Goal: Transaction & Acquisition: Purchase product/service

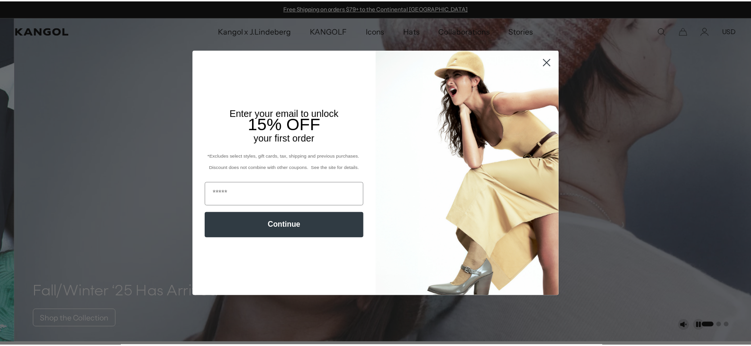
scroll to position [0, 195]
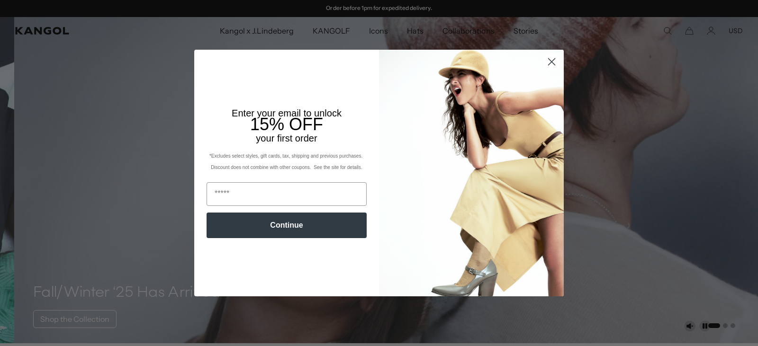
click at [549, 63] on icon "Close dialog" at bounding box center [552, 62] width 7 height 7
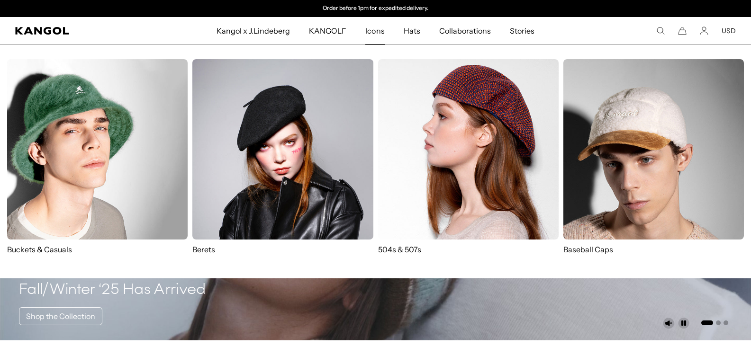
click at [457, 153] on img at bounding box center [468, 149] width 181 height 181
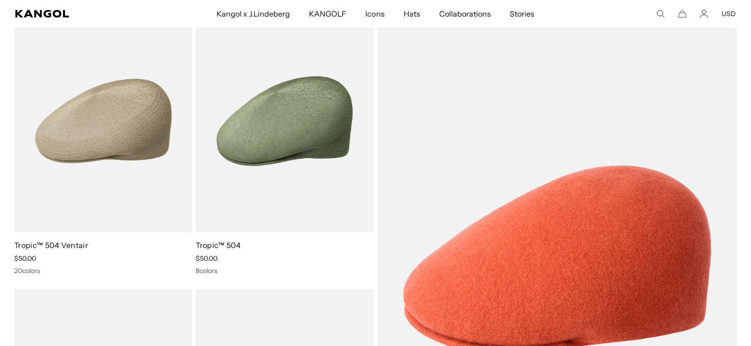
scroll to position [0, 195]
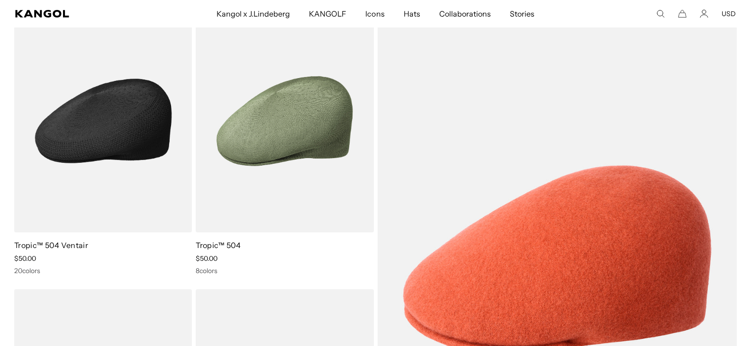
click at [139, 142] on img at bounding box center [103, 120] width 178 height 223
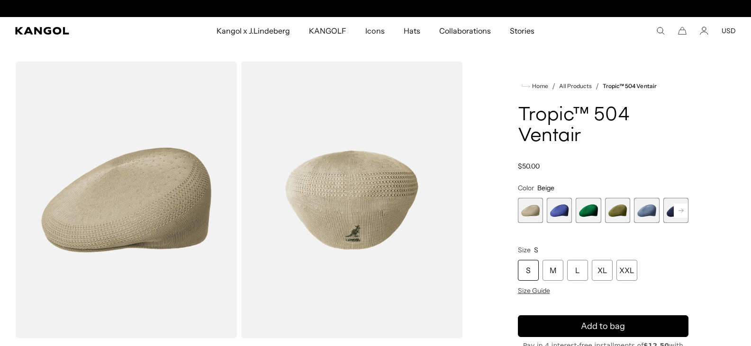
scroll to position [0, 195]
click at [681, 209] on rect at bounding box center [681, 211] width 14 height 14
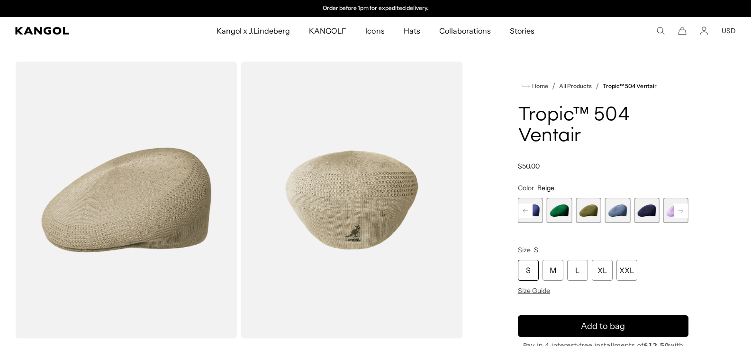
click at [681, 209] on rect at bounding box center [681, 211] width 14 height 14
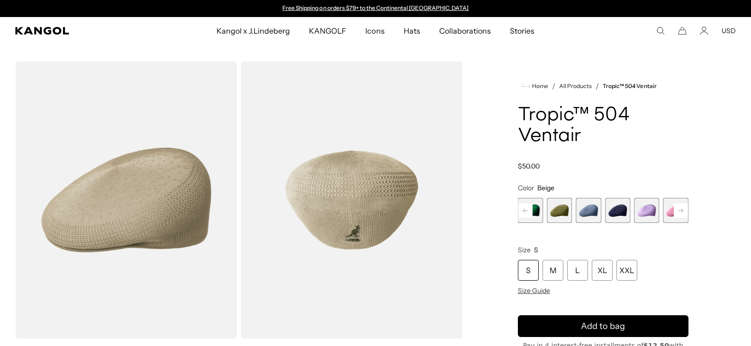
click at [681, 209] on rect at bounding box center [681, 211] width 14 height 14
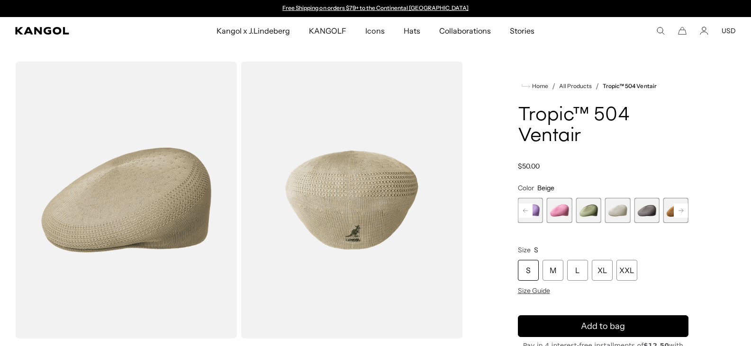
click at [681, 209] on rect at bounding box center [681, 211] width 14 height 14
click at [556, 209] on span "11 of 22" at bounding box center [559, 210] width 25 height 25
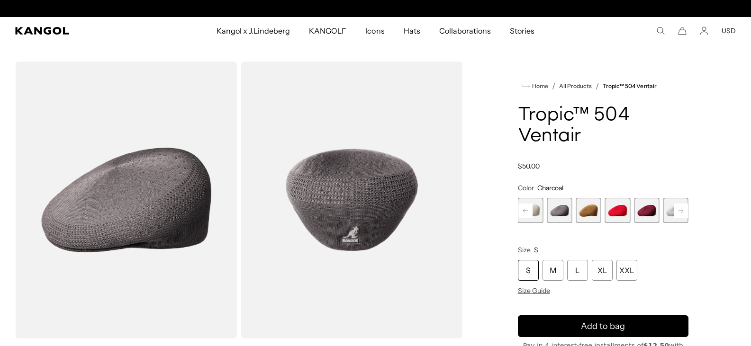
scroll to position [0, 195]
click at [685, 215] on rect at bounding box center [681, 211] width 14 height 14
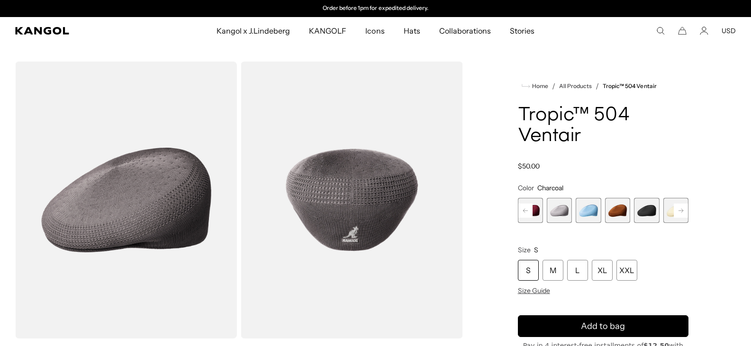
click at [685, 215] on rect at bounding box center [681, 211] width 14 height 14
click at [612, 210] on span "18 of 22" at bounding box center [617, 210] width 25 height 25
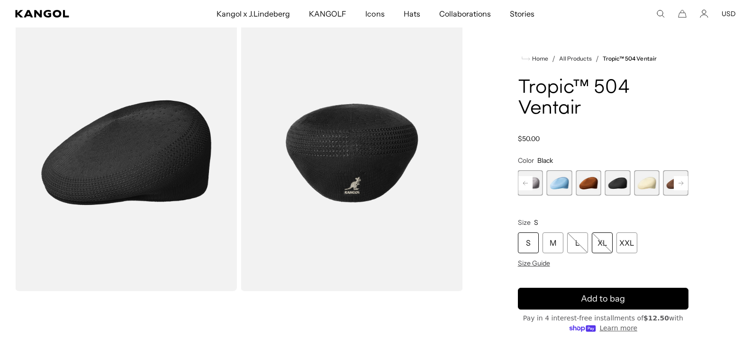
scroll to position [95, 0]
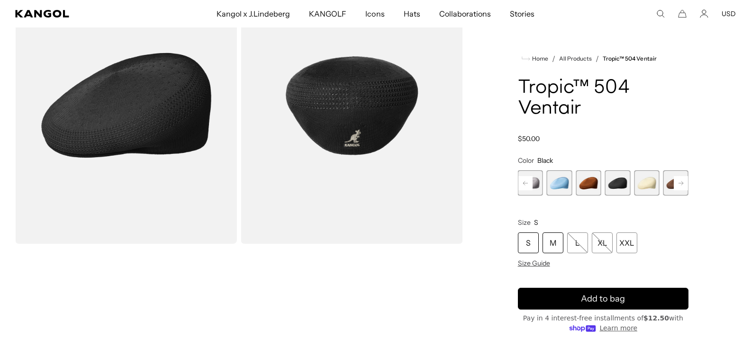
click at [557, 245] on div "M" at bounding box center [552, 243] width 21 height 21
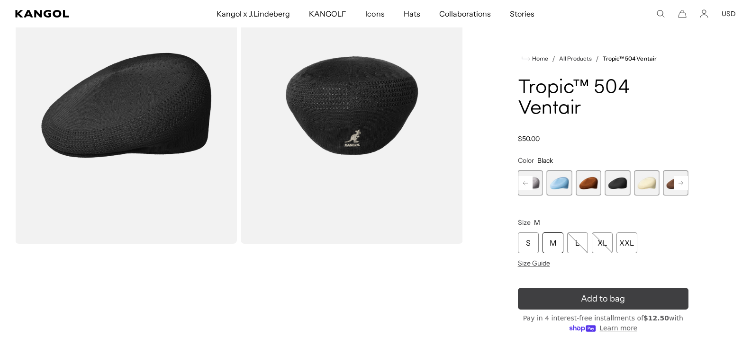
click at [624, 301] on button "Add to bag" at bounding box center [603, 299] width 171 height 22
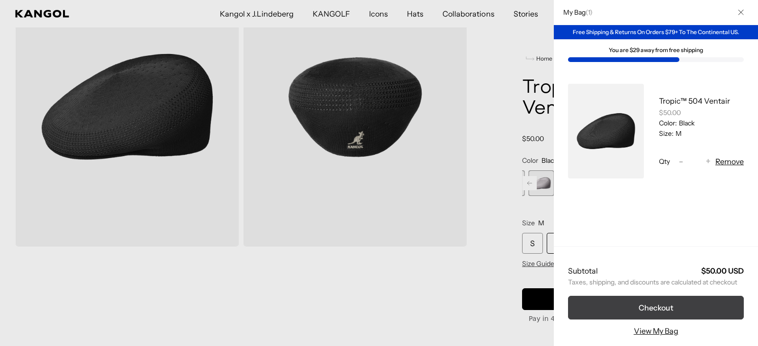
click at [677, 301] on button "Checkout" at bounding box center [656, 308] width 176 height 24
